Goal: Task Accomplishment & Management: Manage account settings

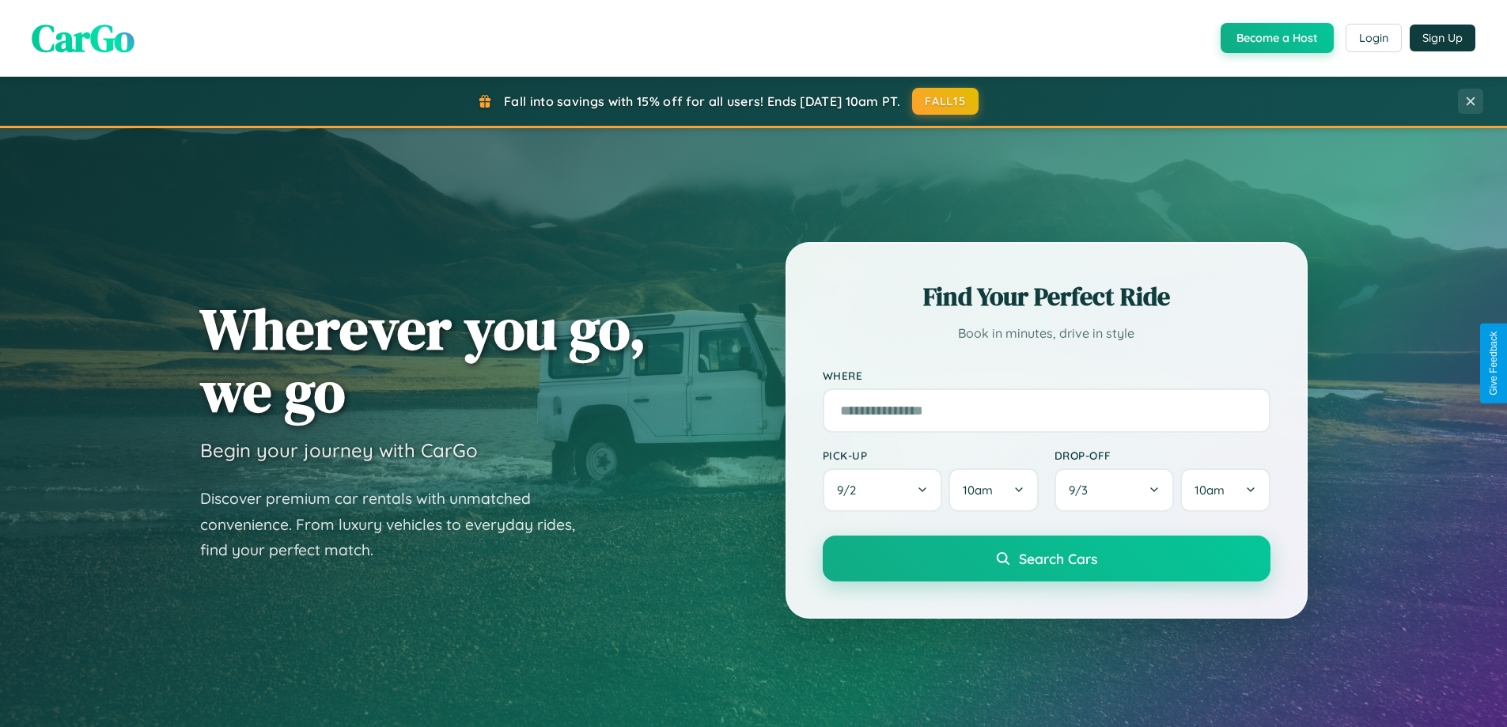
scroll to position [3044, 0]
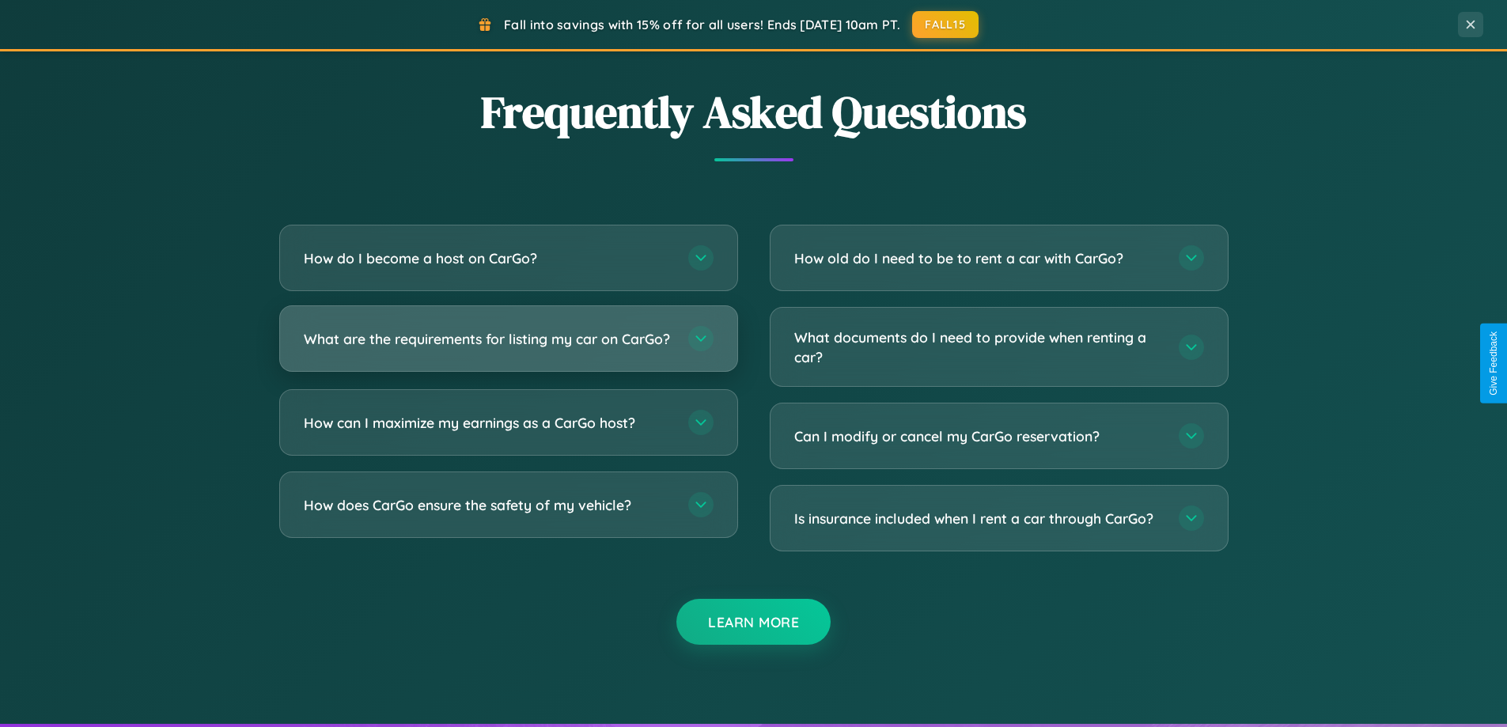
click at [508, 346] on h3 "What are the requirements for listing my car on CarGo?" at bounding box center [488, 339] width 369 height 20
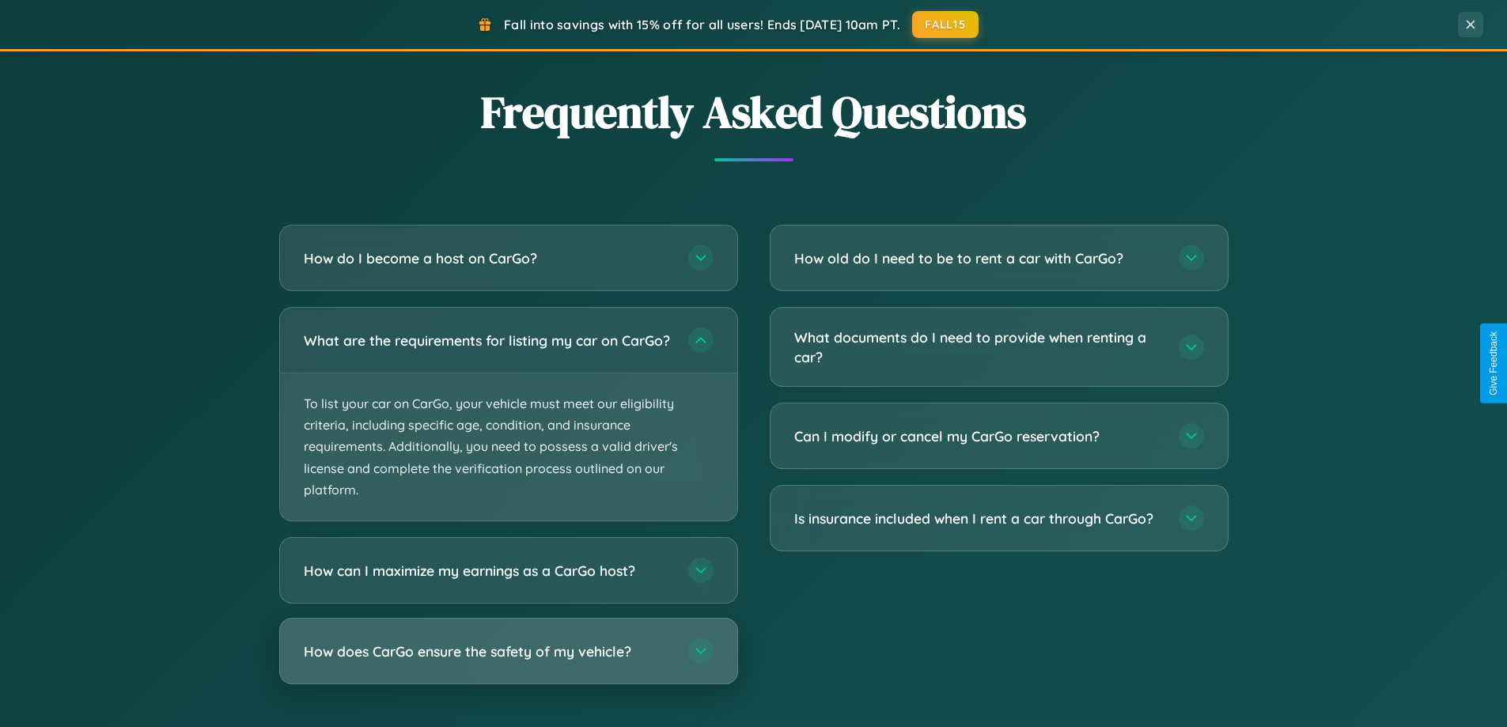
click at [508, 661] on h3 "How does CarGo ensure the safety of my vehicle?" at bounding box center [488, 652] width 369 height 20
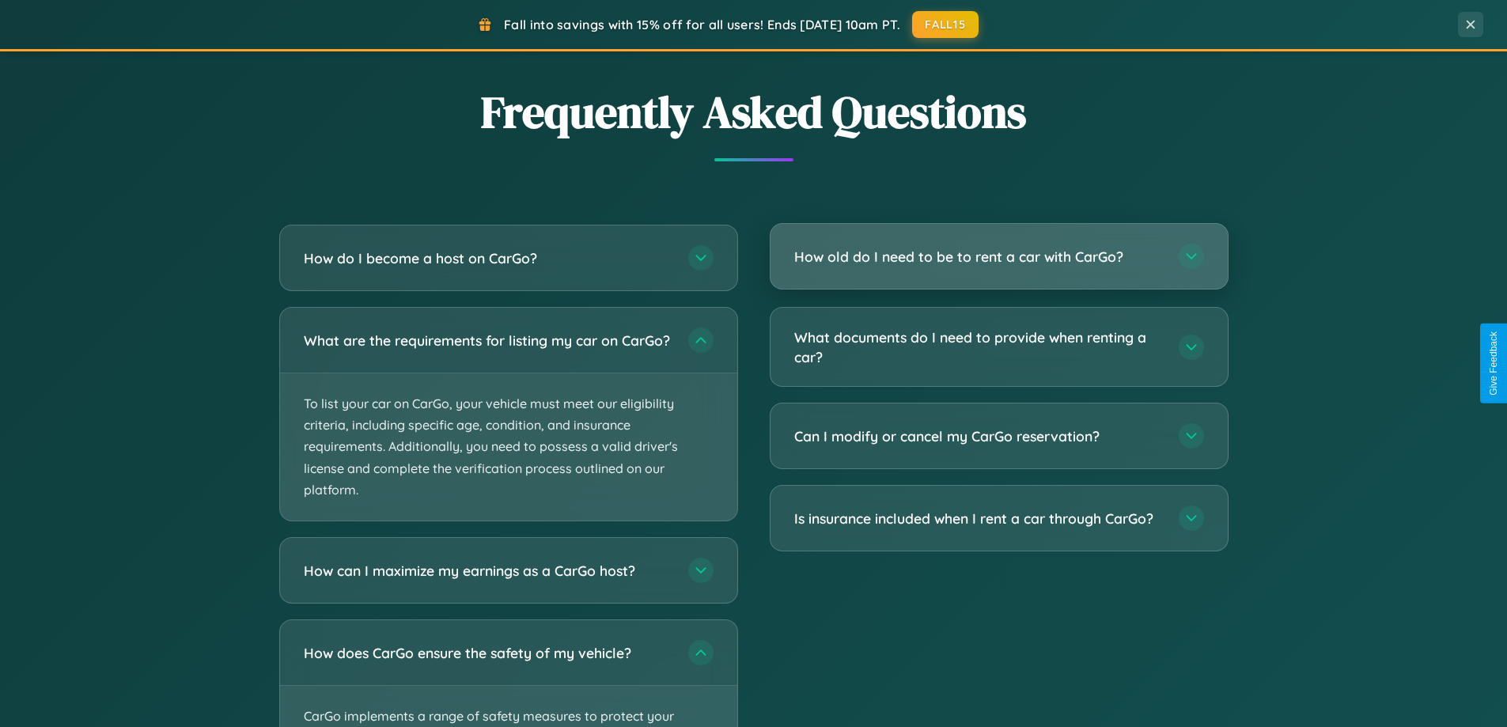
click at [998, 256] on h3 "How old do I need to be to rent a car with CarGo?" at bounding box center [978, 257] width 369 height 20
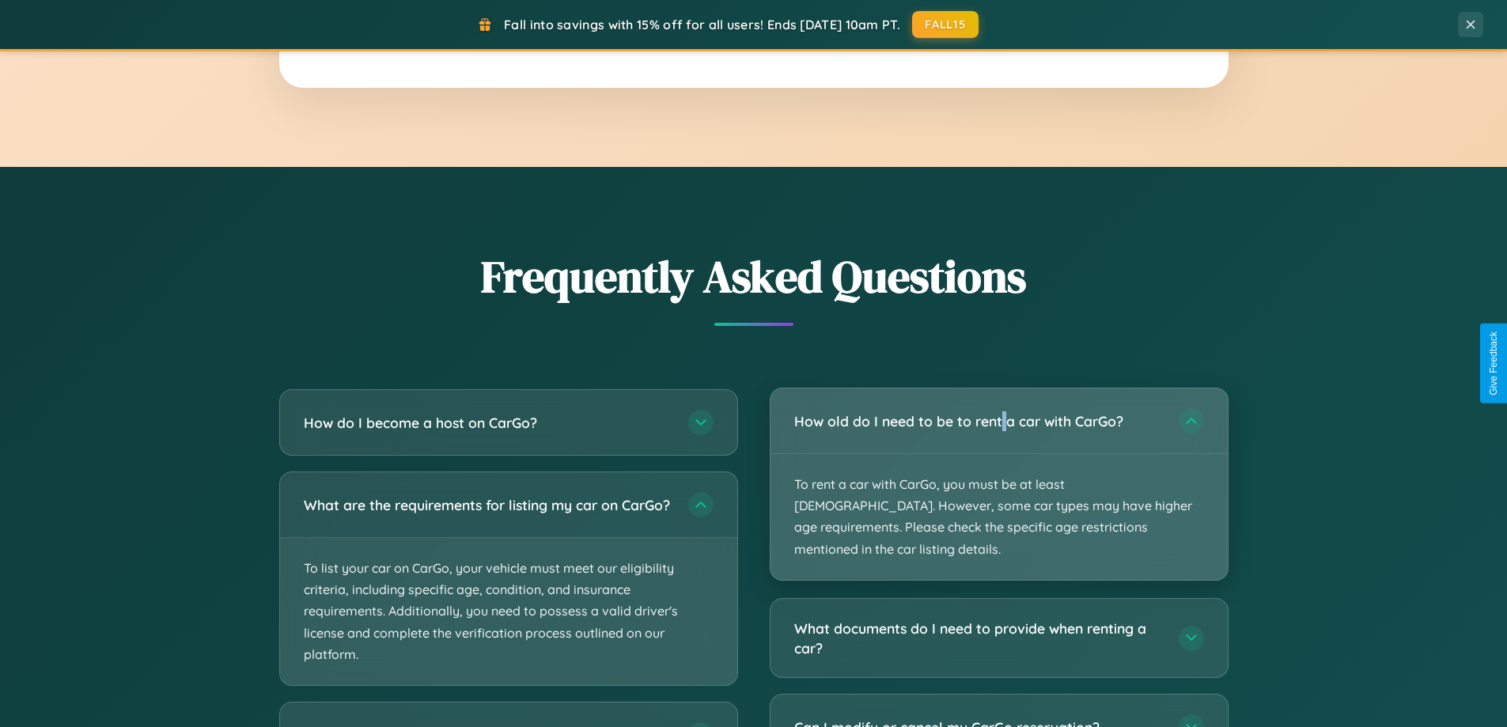
scroll to position [0, 0]
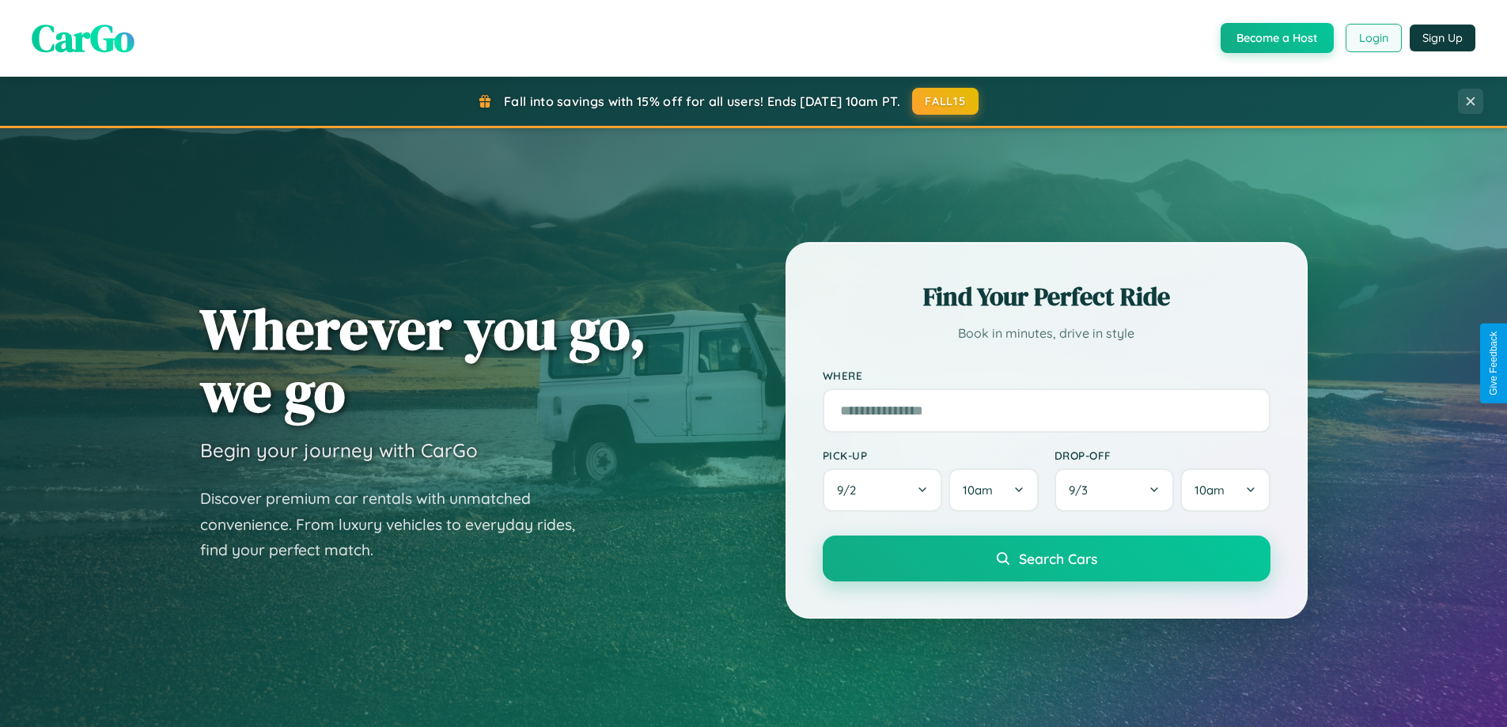
click at [1373, 38] on button "Login" at bounding box center [1374, 38] width 56 height 28
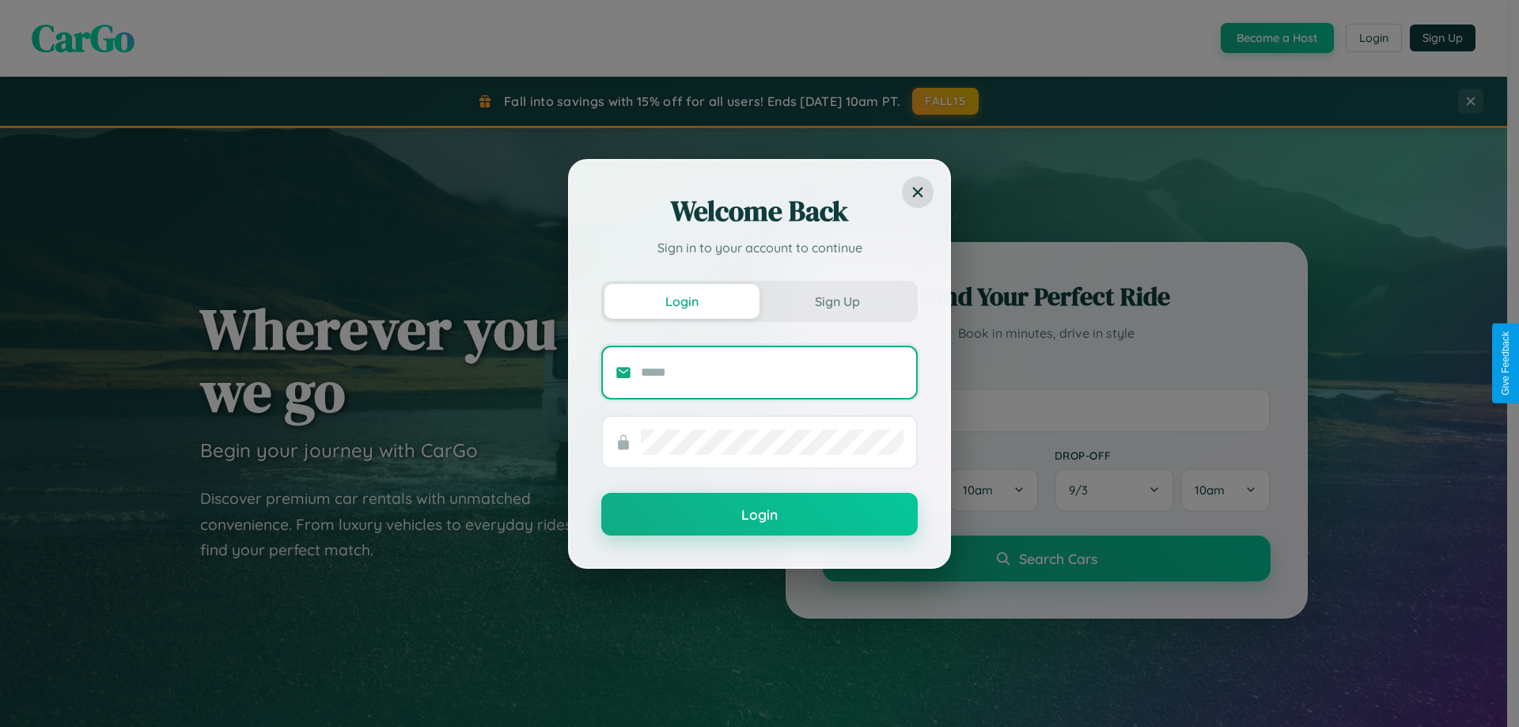
click at [772, 372] on input "text" at bounding box center [772, 372] width 263 height 25
type input "**********"
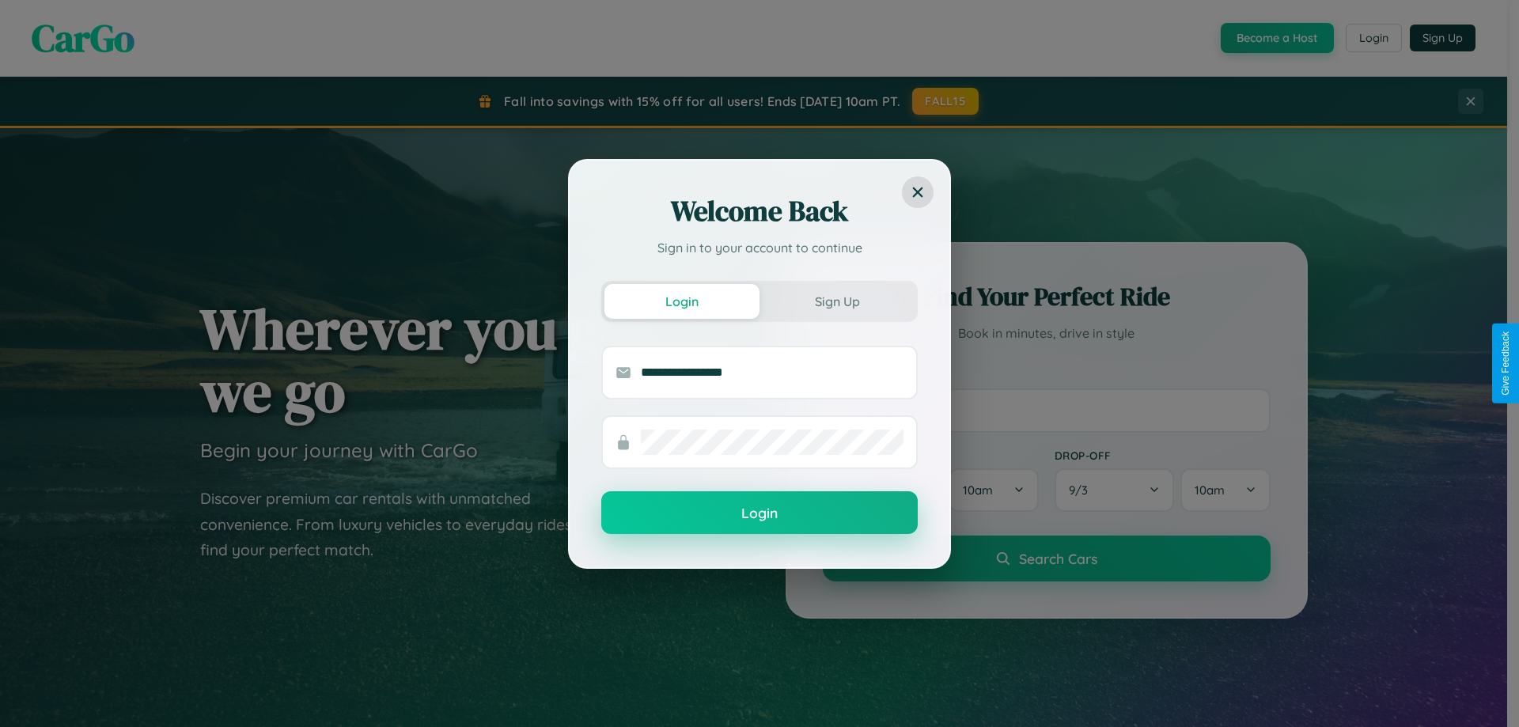
click at [760, 513] on button "Login" at bounding box center [759, 512] width 316 height 43
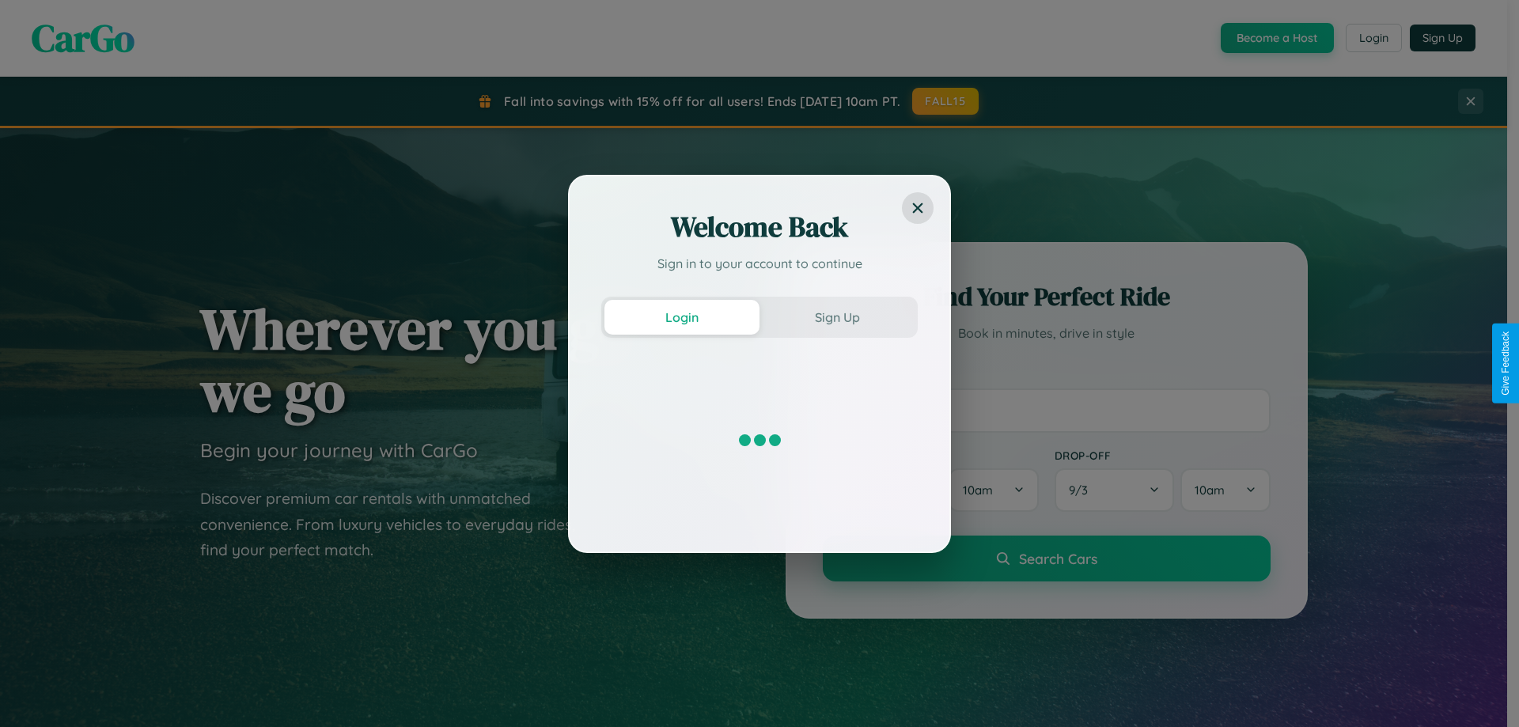
click at [1275, 38] on div "Welcome Back Sign in to your account to continue Login Sign Up" at bounding box center [759, 363] width 1519 height 727
click at [837, 316] on button "Sign Up" at bounding box center [837, 317] width 155 height 35
